Goal: Task Accomplishment & Management: Manage account settings

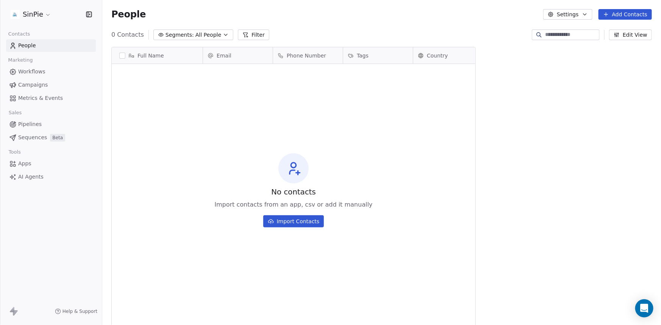
scroll to position [281, 553]
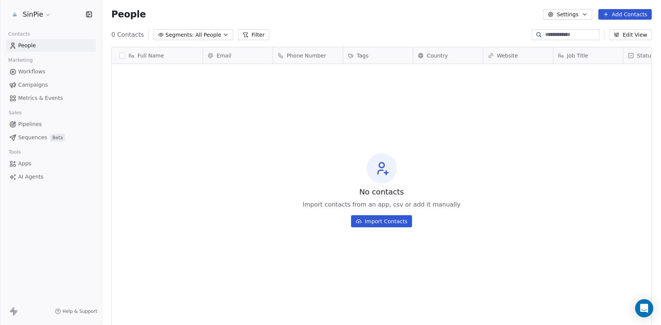
scroll to position [281, 553]
click at [587, 14] on icon "button" at bounding box center [585, 14] width 6 height 6
click at [587, 14] on html "SinPie Contacts People Marketing Workflows Campaigns Metrics & Events Sales Pip…" at bounding box center [330, 162] width 661 height 325
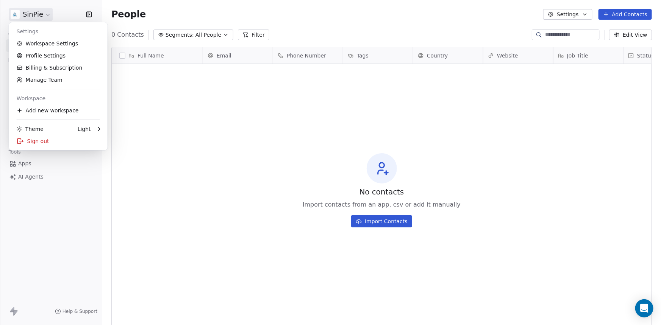
click at [45, 16] on html "SinPie Contacts People Marketing Workflows Campaigns Metrics & Events Sales Pip…" at bounding box center [330, 162] width 661 height 325
click at [41, 142] on div "Sign out" at bounding box center [58, 141] width 92 height 12
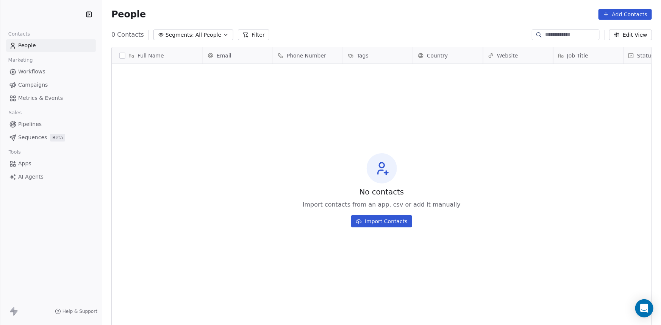
scroll to position [281, 553]
